Goal: Information Seeking & Learning: Compare options

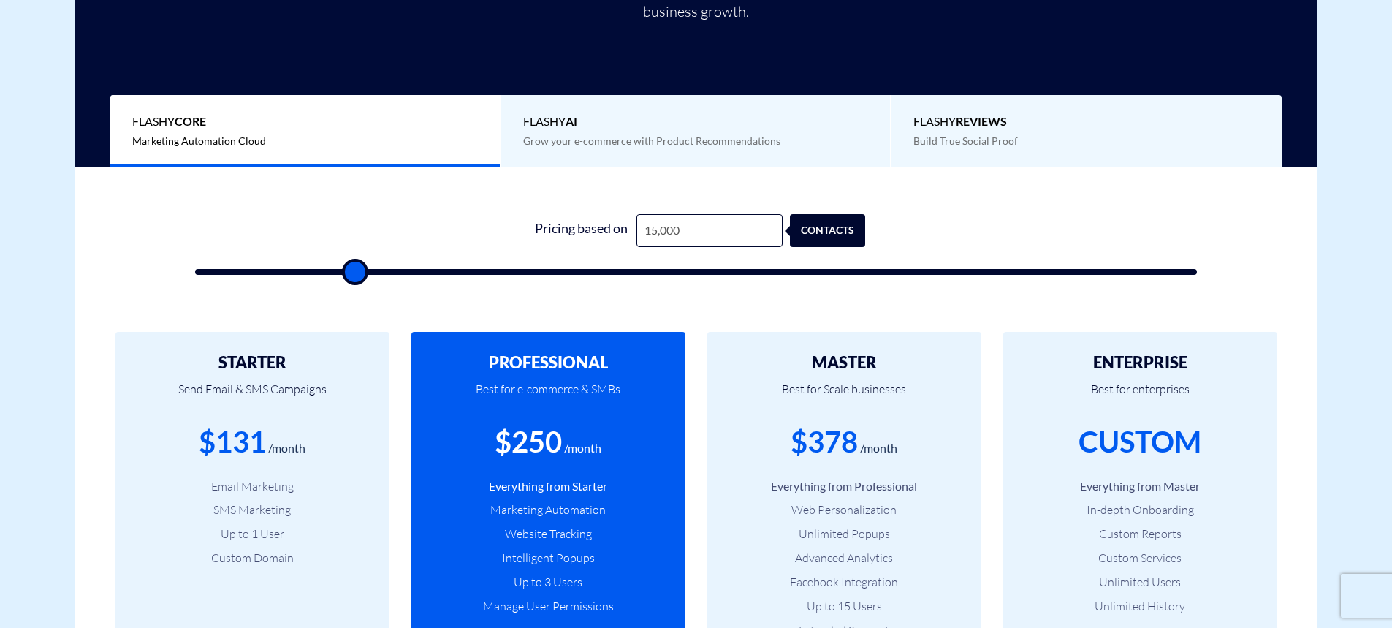
scroll to position [365, 0]
type input "15,000"
drag, startPoint x: 903, startPoint y: 451, endPoint x: 772, endPoint y: 445, distance: 130.9
click at [772, 445] on div "$378 /month" at bounding box center [844, 442] width 230 height 42
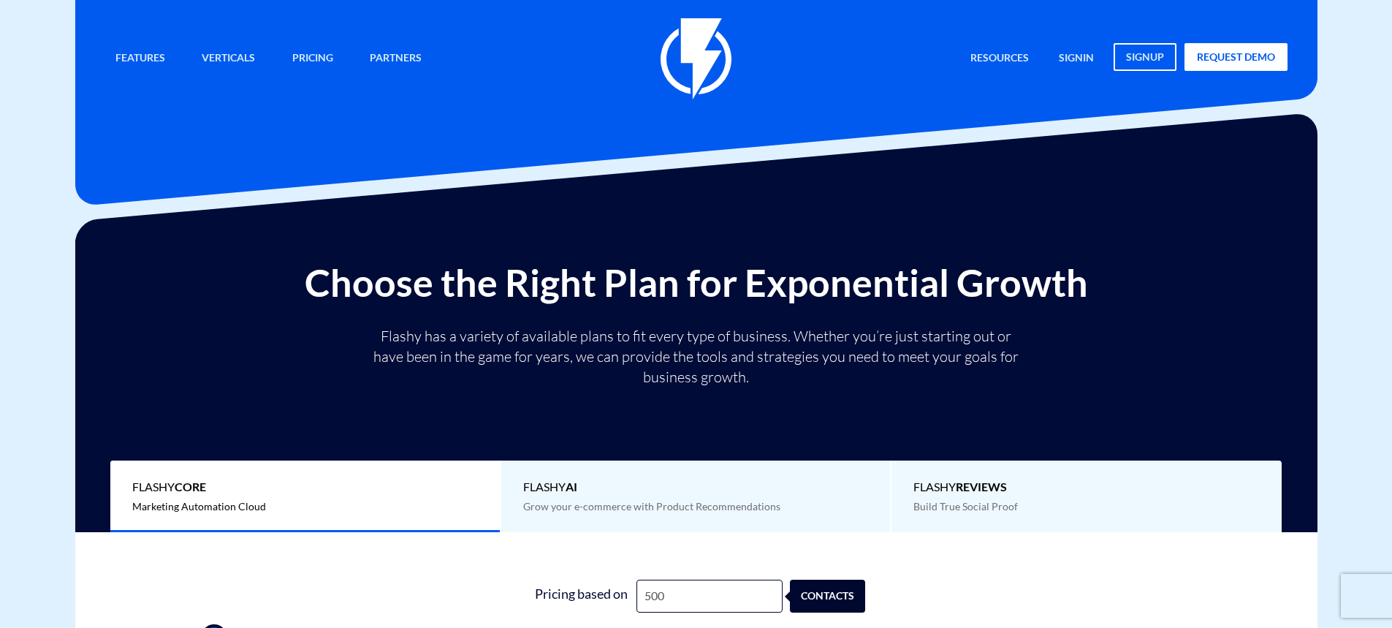
click at [676, 579] on input "500" at bounding box center [709, 595] width 146 height 33
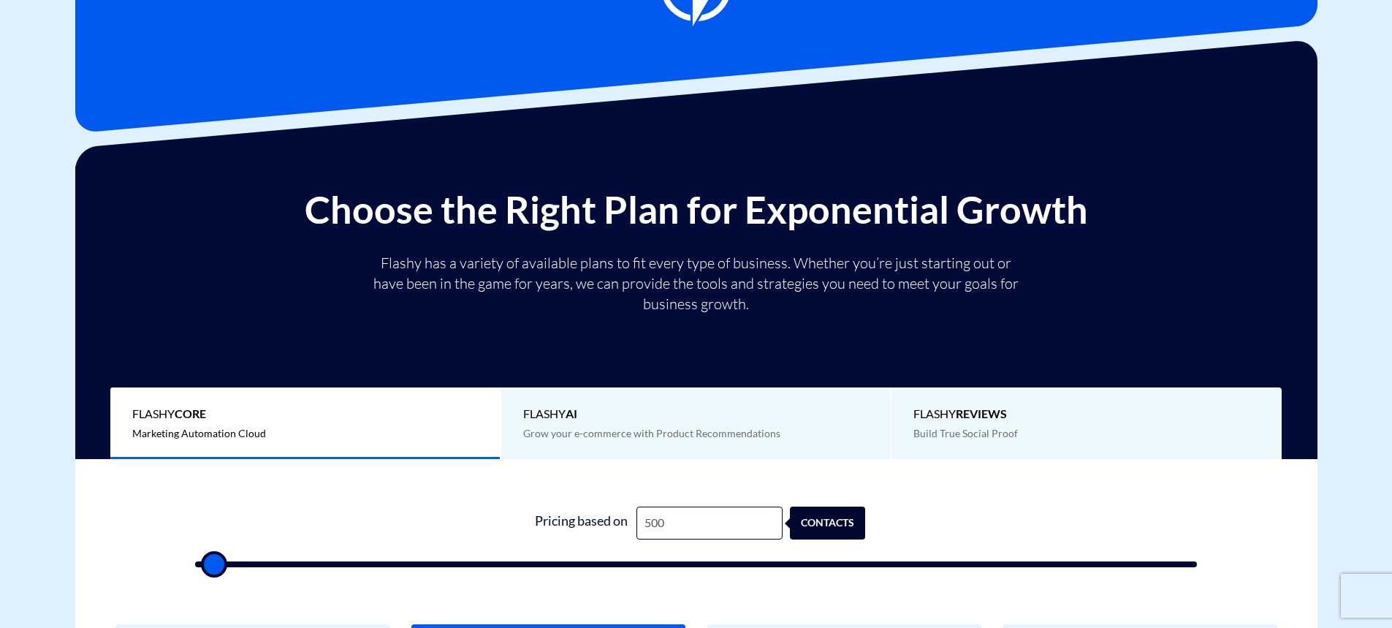
type input "1"
type input "500"
type input "15"
type input "500"
type input "150"
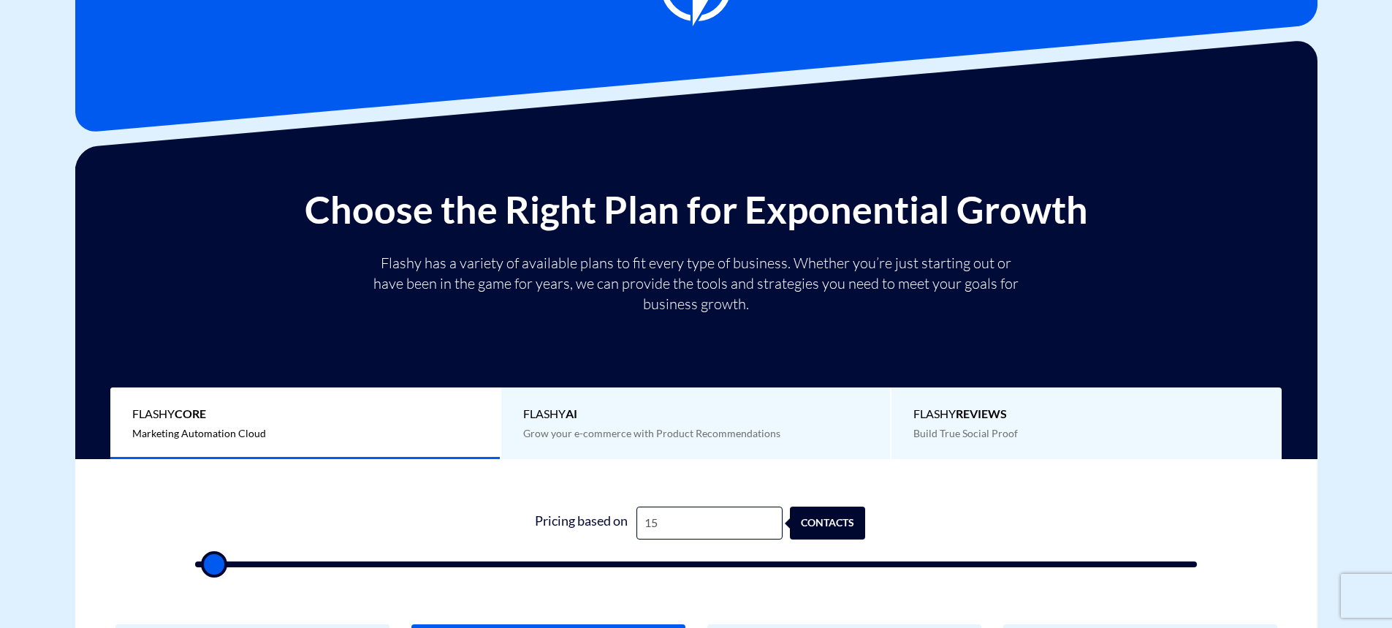
type input "500"
type input "1,500"
type input "1500"
type input "15,000"
type input "15000"
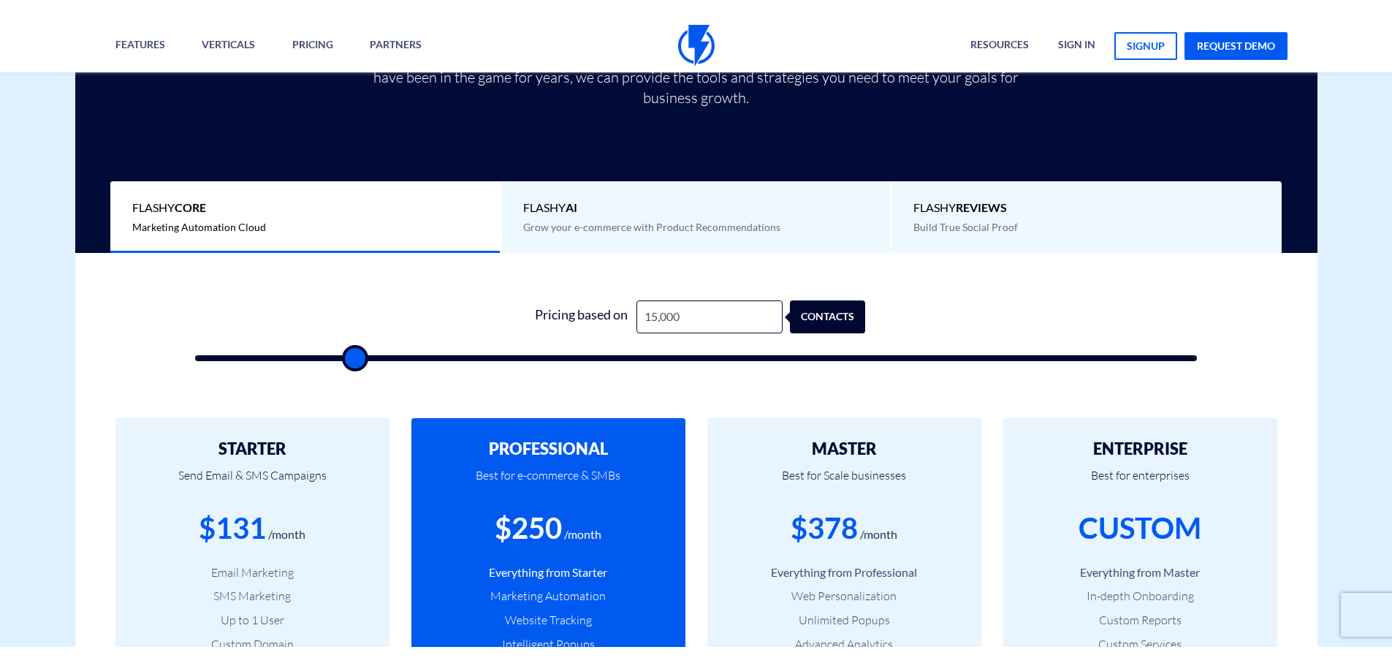
scroll to position [438, 0]
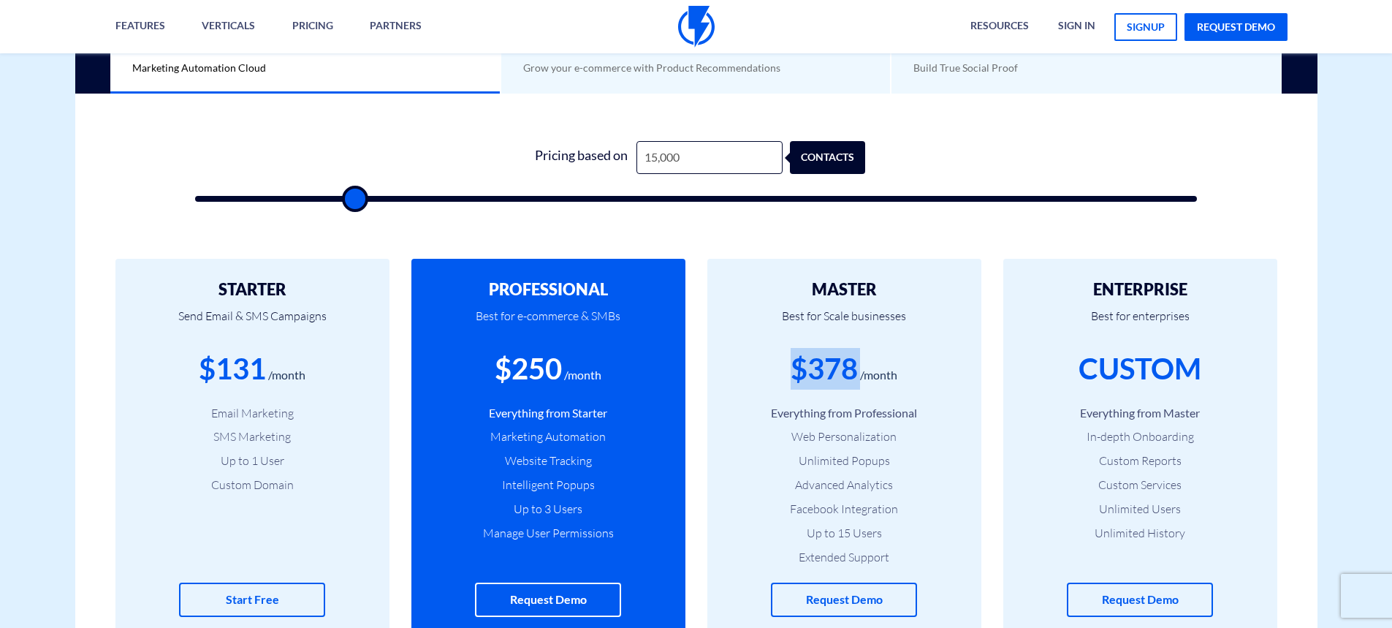
drag, startPoint x: 859, startPoint y: 370, endPoint x: 767, endPoint y: 376, distance: 93.0
click at [767, 376] on div "$378 /month" at bounding box center [844, 369] width 230 height 42
click at [767, 377] on div "$378 /month" at bounding box center [844, 369] width 230 height 42
drag, startPoint x: 888, startPoint y: 284, endPoint x: 781, endPoint y: 329, distance: 115.9
click at [781, 329] on div "MASTER Best for Scale businesses $378 /month Everything from Professional Web P…" at bounding box center [844, 449] width 274 height 380
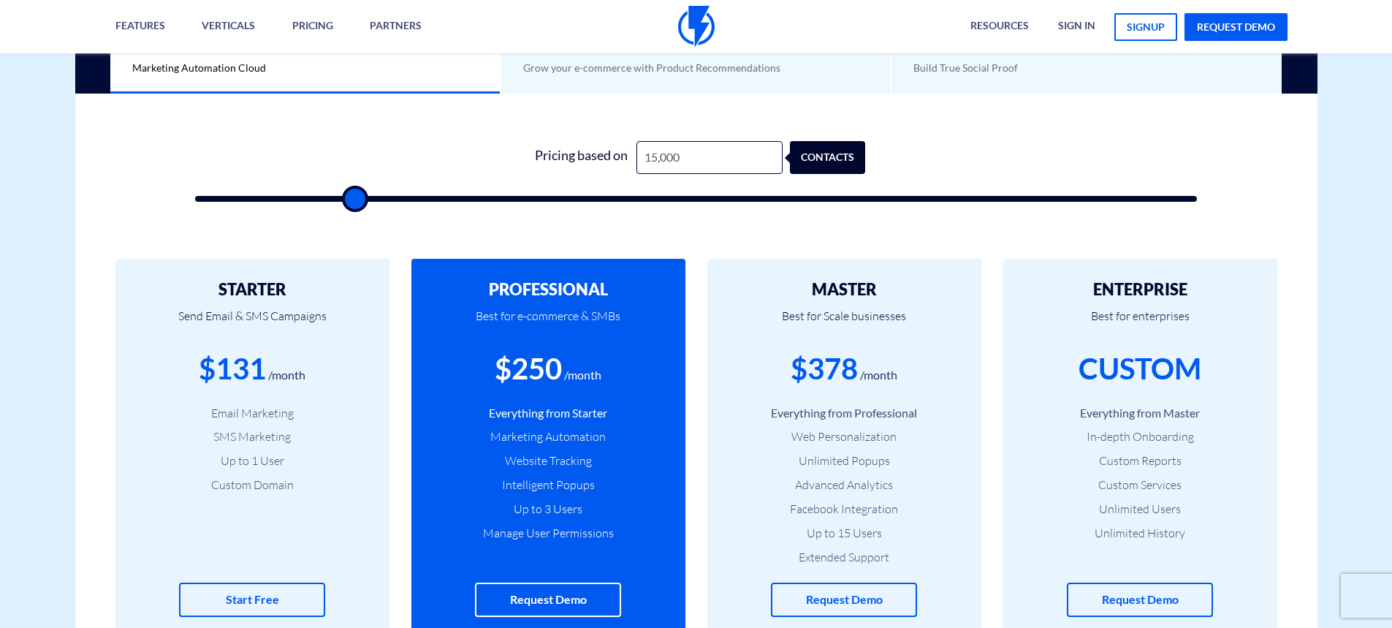
click at [781, 329] on p "Best for Scale businesses" at bounding box center [844, 323] width 230 height 50
drag, startPoint x: 784, startPoint y: 292, endPoint x: 909, endPoint y: 369, distance: 146.6
click at [909, 369] on div "MASTER Best for Scale businesses $378 /month Everything from Professional Web P…" at bounding box center [844, 449] width 274 height 380
click at [908, 371] on div "$378 /month" at bounding box center [844, 369] width 230 height 42
drag, startPoint x: 454, startPoint y: 368, endPoint x: 602, endPoint y: 370, distance: 148.4
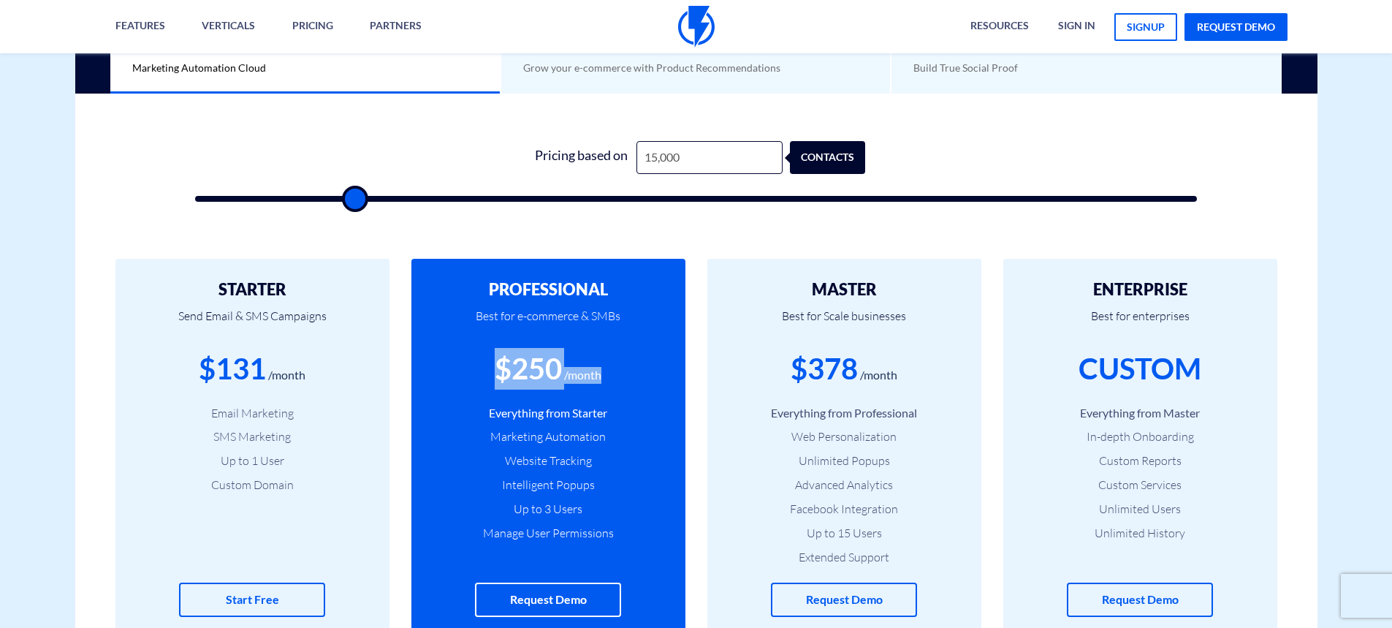
click at [602, 370] on div "$250 /month" at bounding box center [548, 369] width 230 height 42
click at [705, 154] on input "15,000" at bounding box center [709, 157] width 146 height 33
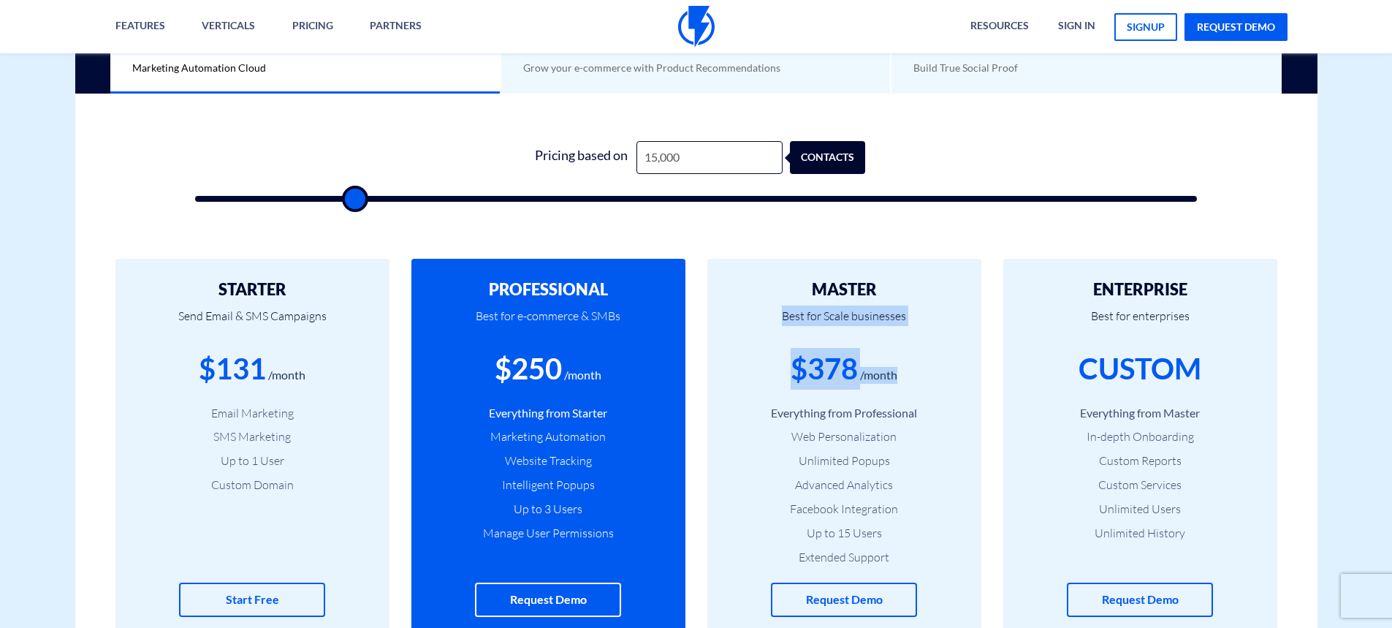
drag, startPoint x: 905, startPoint y: 277, endPoint x: 902, endPoint y: 384, distance: 107.5
click at [902, 384] on div "MASTER Best for Scale businesses $378 /month Everything from Professional Web P…" at bounding box center [844, 449] width 274 height 380
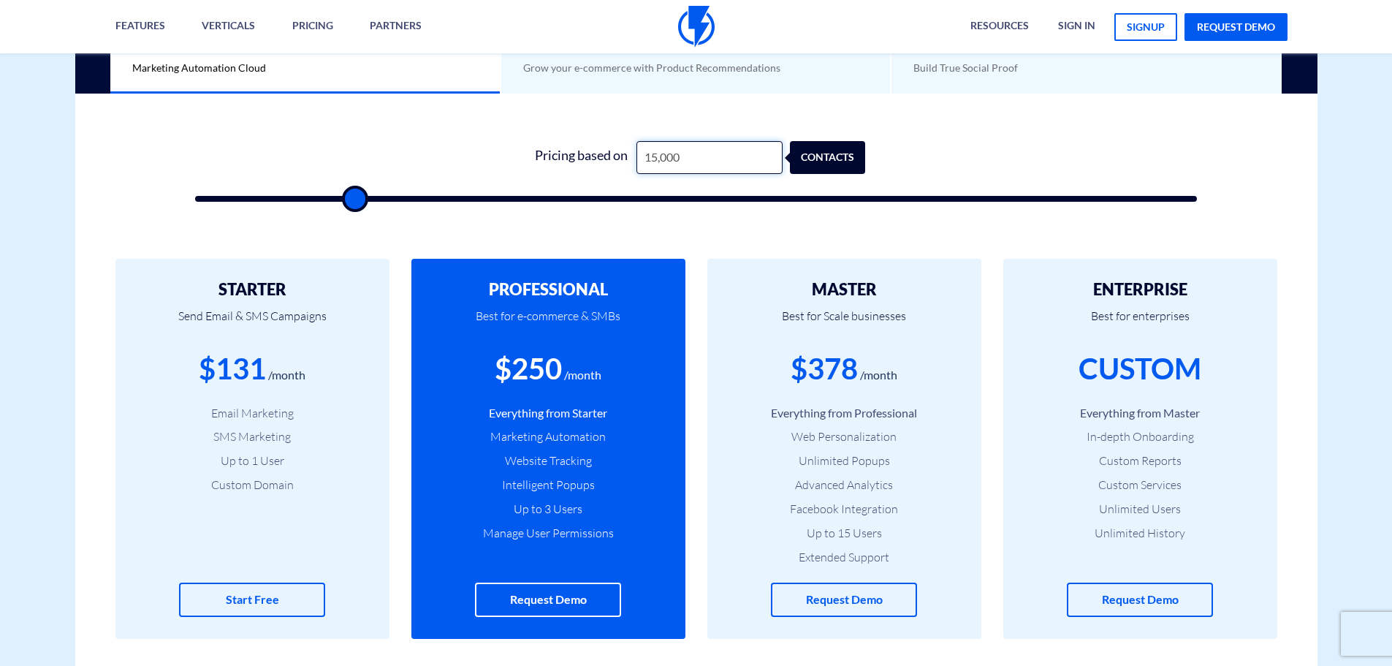
click at [695, 153] on input "15,000" at bounding box center [709, 157] width 146 height 33
type input "1"
type input "500"
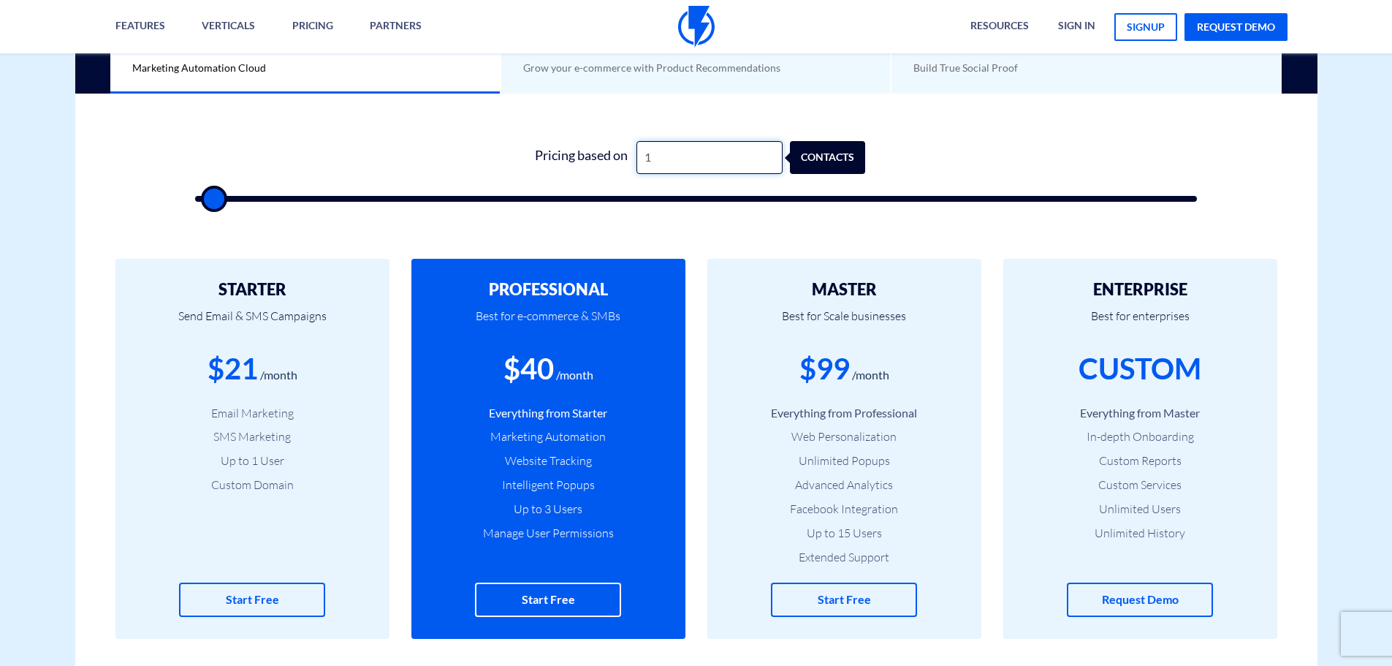
type input "14"
type input "500"
type input "147"
type input "500"
type input "1,479"
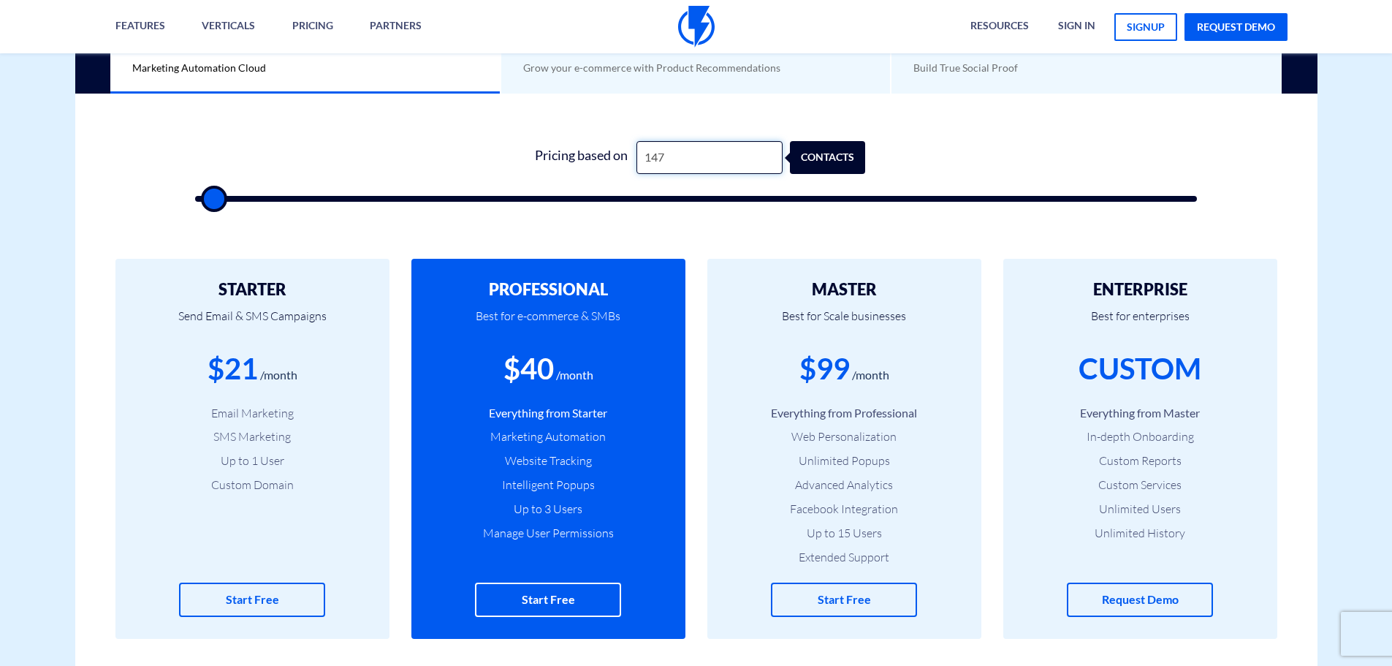
type input "1500"
type input "14,795"
type input "15000"
type input "14,795"
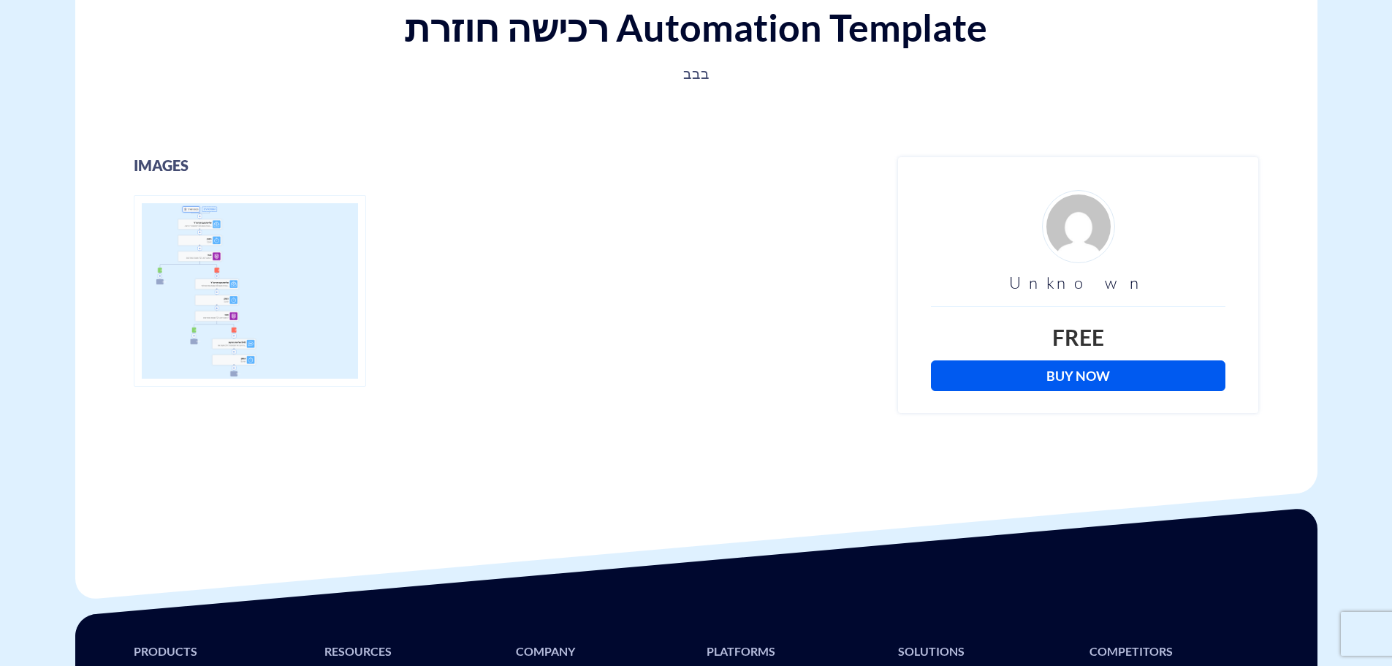
scroll to position [219, 0]
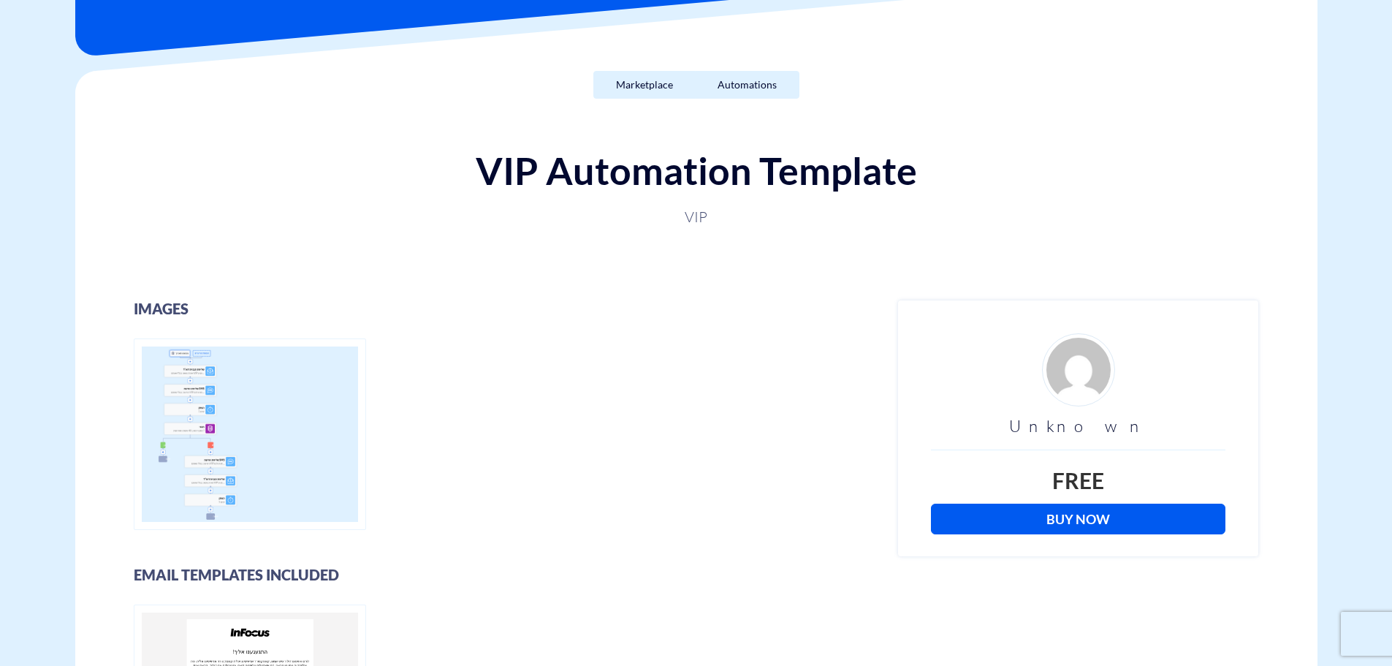
scroll to position [292, 0]
